Goal: Task Accomplishment & Management: Manage account settings

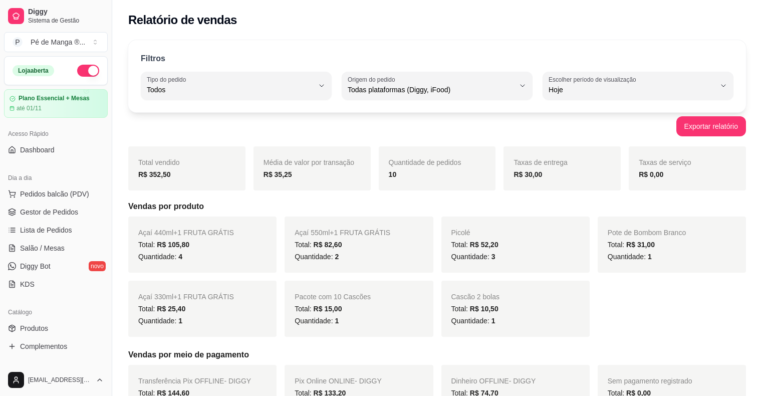
select select "ALL"
select select "0"
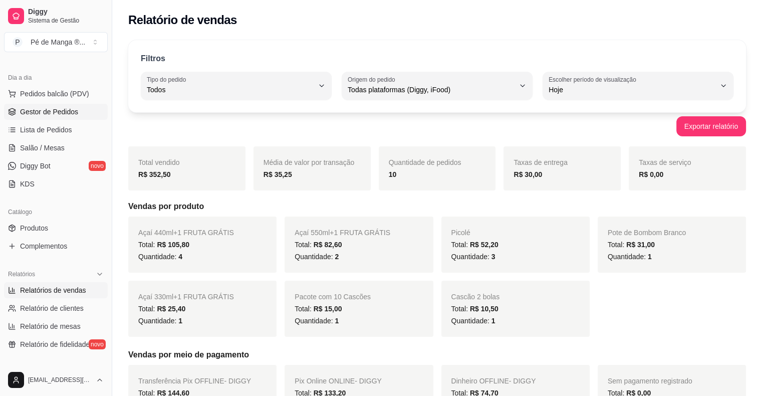
click at [30, 113] on span "Gestor de Pedidos" at bounding box center [49, 112] width 58 height 10
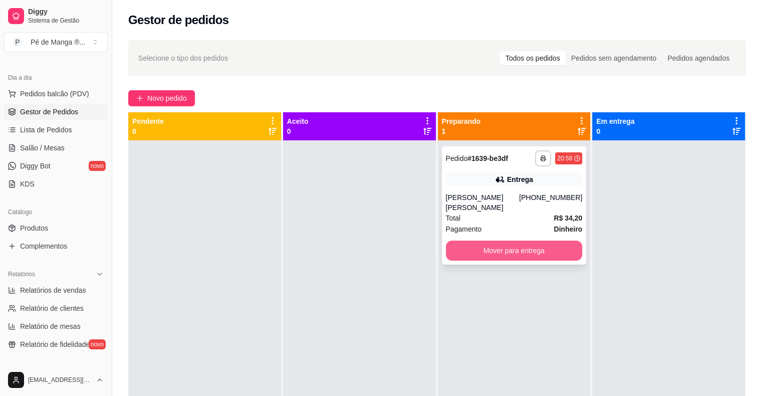
click at [504, 242] on button "Mover para entrega" at bounding box center [514, 251] width 137 height 20
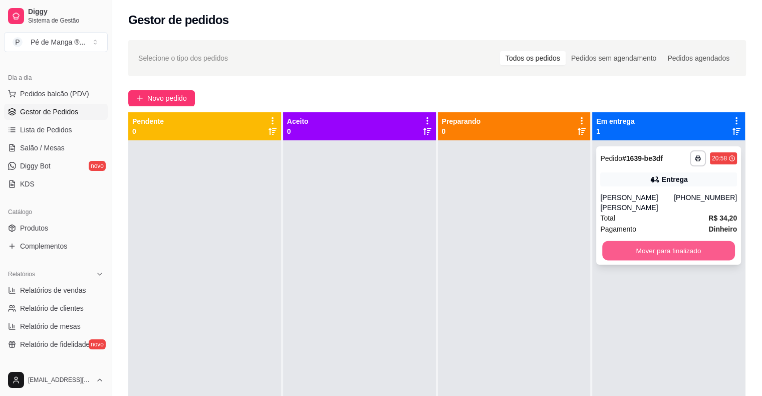
click at [662, 241] on button "Mover para finalizado" at bounding box center [668, 251] width 133 height 20
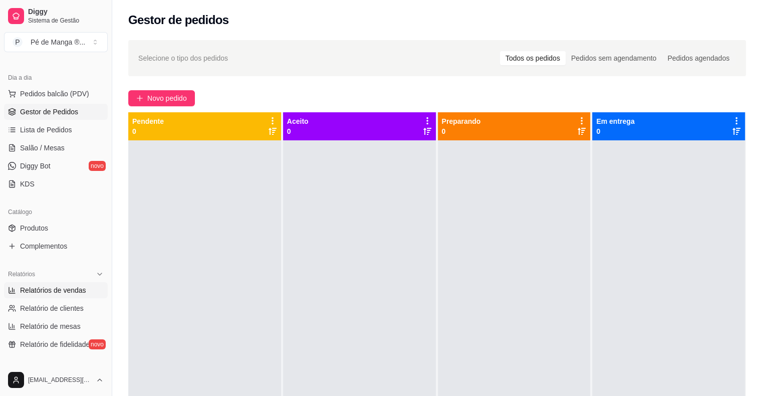
click at [60, 289] on span "Relatórios de vendas" at bounding box center [53, 290] width 66 height 10
select select "ALL"
select select "0"
